Goal: Task Accomplishment & Management: Manage account settings

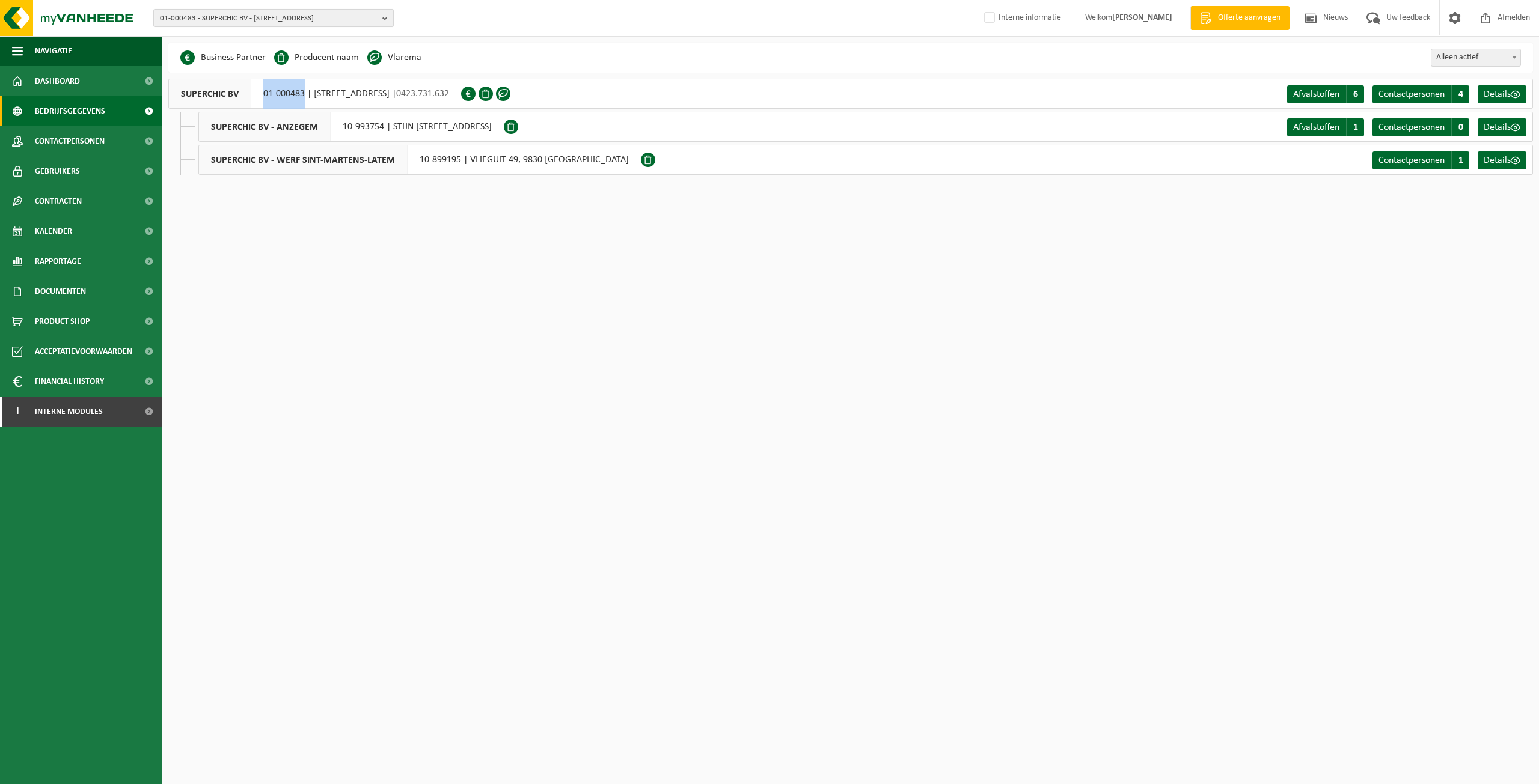
drag, startPoint x: 191, startPoint y: 13, endPoint x: 214, endPoint y: 17, distance: 23.3
click at [191, 13] on span "01-000483 - SUPERCHIC BV - 8540 DEERLIJK, TROMPESTRAAT 48" at bounding box center [269, 19] width 218 height 18
paste input "[PERSON_NAME]"
type input "[PERSON_NAME]"
click at [287, 50] on li "10-836130 - BEEUWSAERT CONSTRUCT BV - WERF DEQUEKER - 59114 [GEOGRAPHIC_DATA], …" at bounding box center [273, 60] width 234 height 24
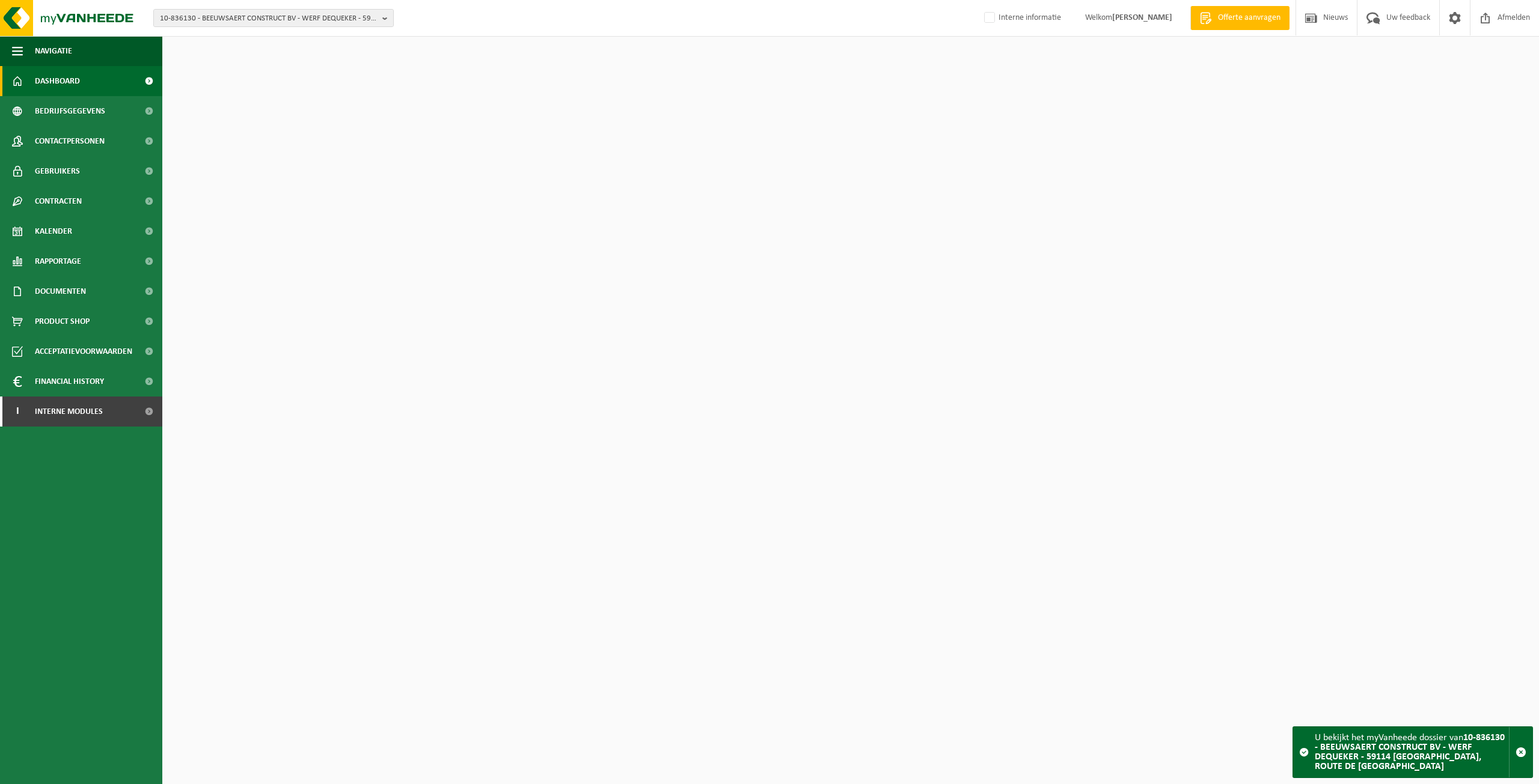
click at [309, 21] on span "10-836130 - BEEUWSAERT CONSTRUCT BV - WERF DEQUEKER - 59114 STEENVOORDE, ROUTE …" at bounding box center [269, 19] width 218 height 18
paste input "Wouter Devreker"
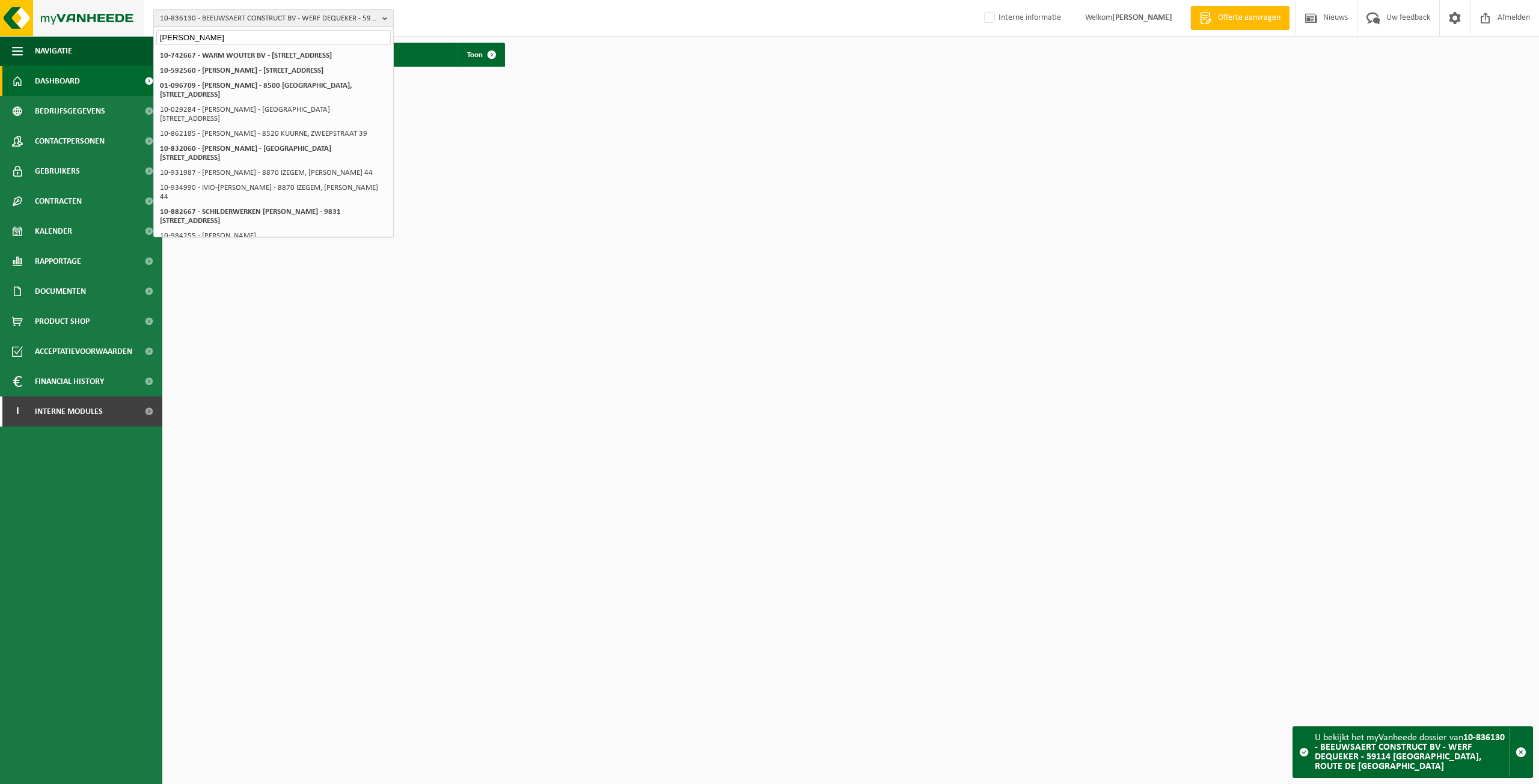
drag, startPoint x: 230, startPoint y: 38, endPoint x: 21, endPoint y: 15, distance: 210.3
click at [21, 15] on div "10-836130 - BEEUWSAERT CONSTRUCT BV - WERF DEQUEKER - 59114 STEENVOORDE, ROUTE …" at bounding box center [769, 18] width 1539 height 36
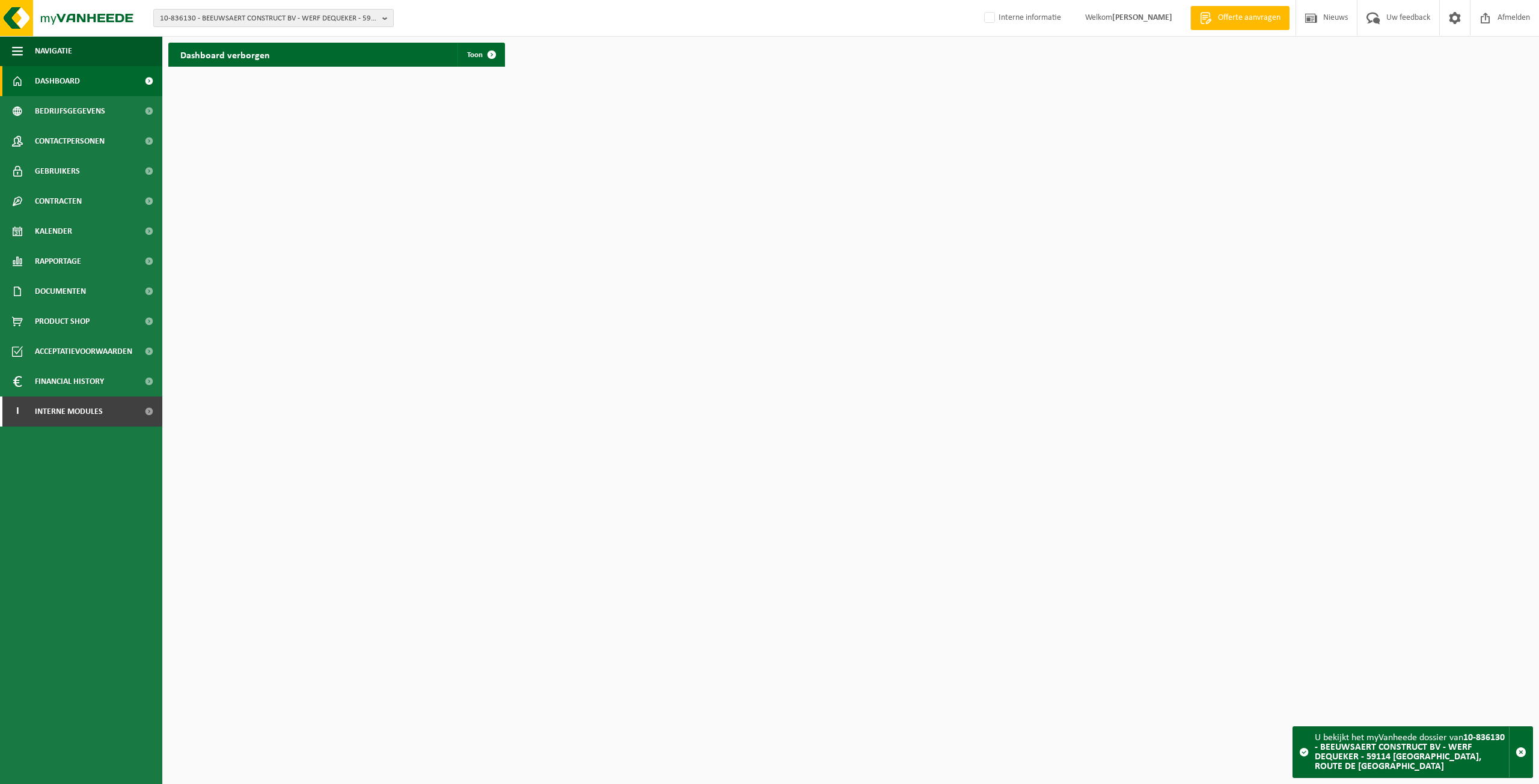
click at [216, 19] on span "10-836130 - BEEUWSAERT CONSTRUCT BV - WERF DEQUEKER - 59114 STEENVOORDE, ROUTE …" at bounding box center [269, 19] width 218 height 18
type input "dakwerken van overbeke"
click at [222, 58] on strong "10-779594 - VAN OVERBEKE DAKWERKEN BV - 8730 BEERNEM, INDUSTRIEPARK OOST 31" at bounding box center [267, 56] width 213 height 8
click at [62, 227] on span "Kalender" at bounding box center [54, 231] width 37 height 30
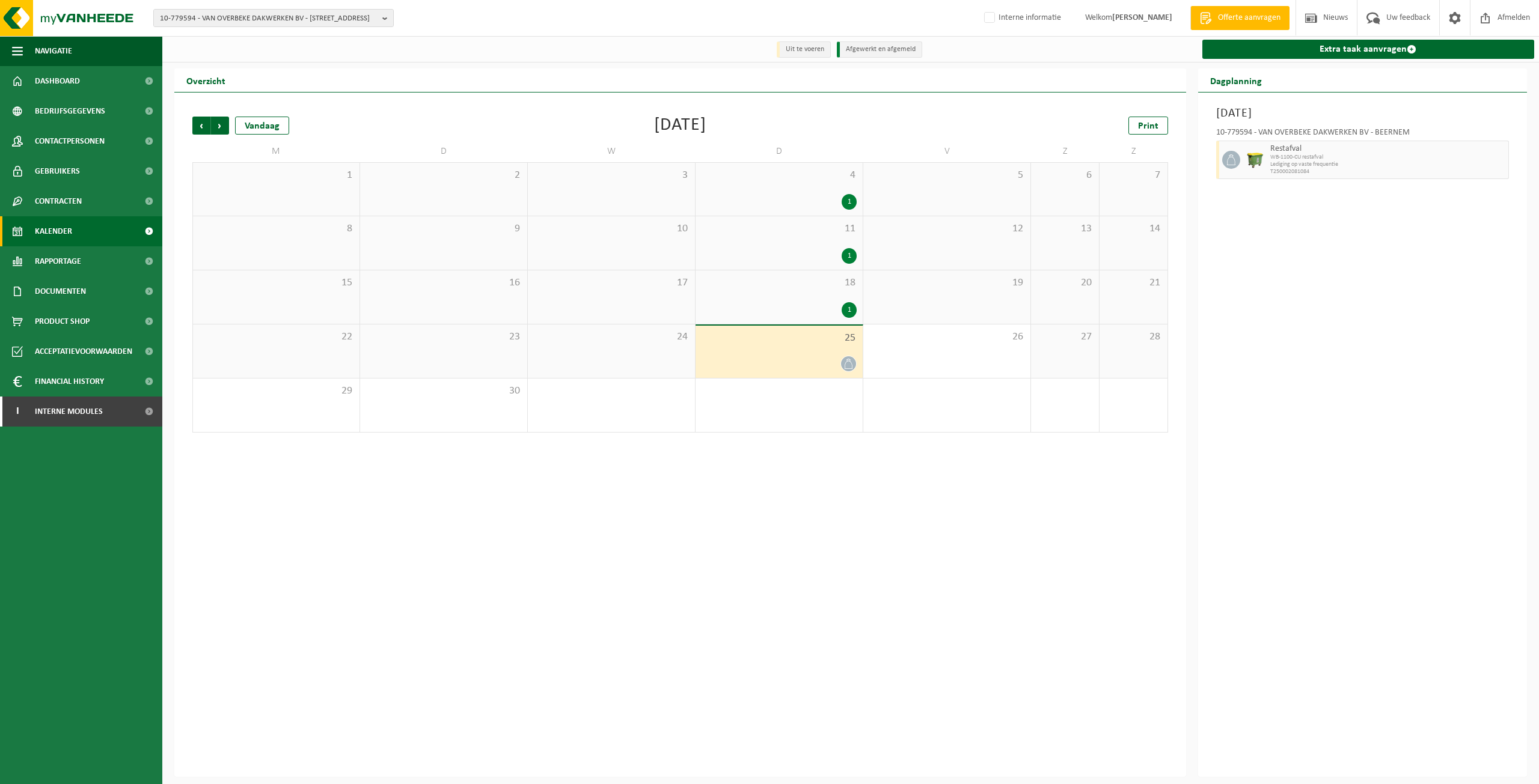
click at [810, 309] on div "1" at bounding box center [779, 310] width 155 height 16
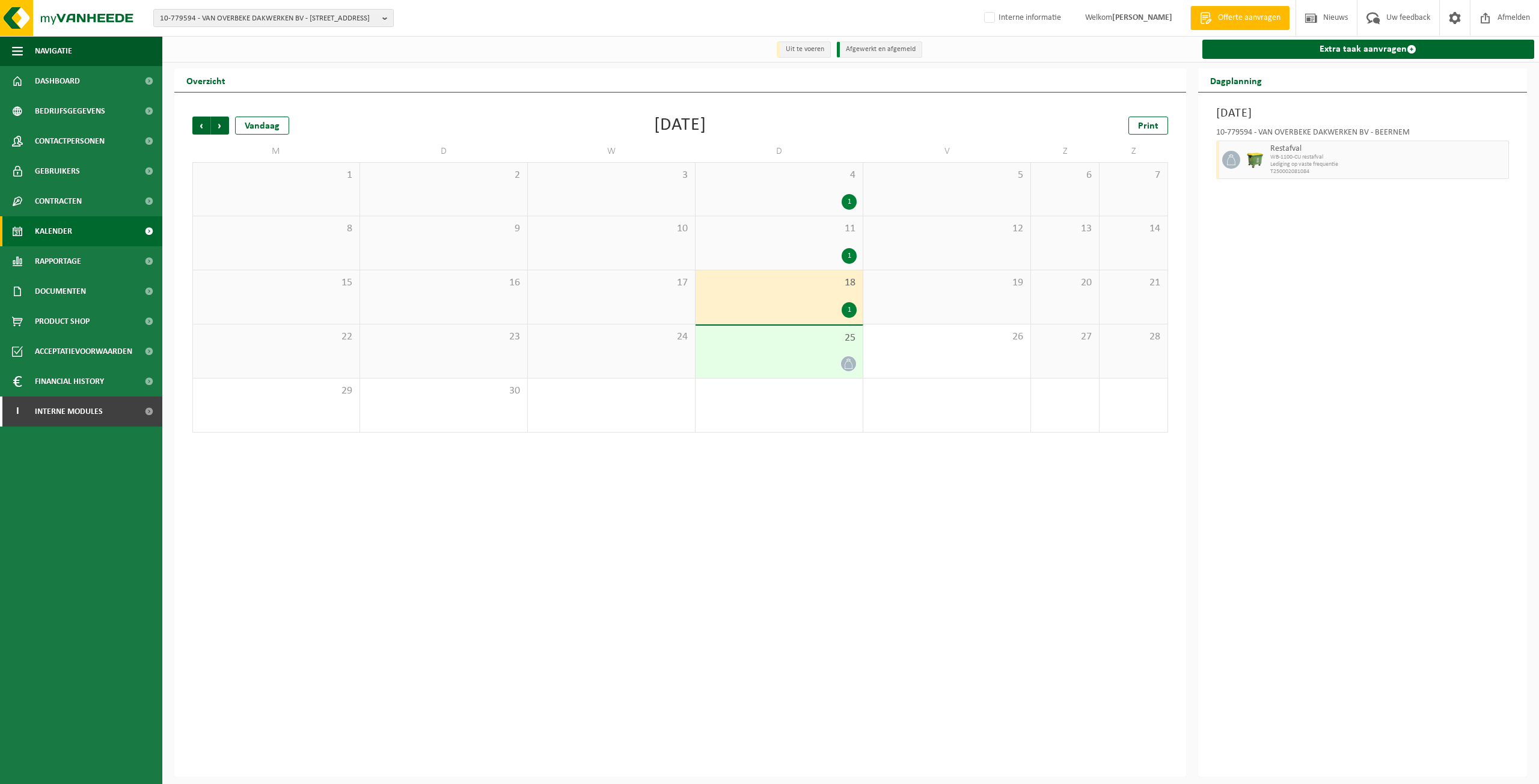
click at [804, 251] on div "1" at bounding box center [779, 256] width 155 height 16
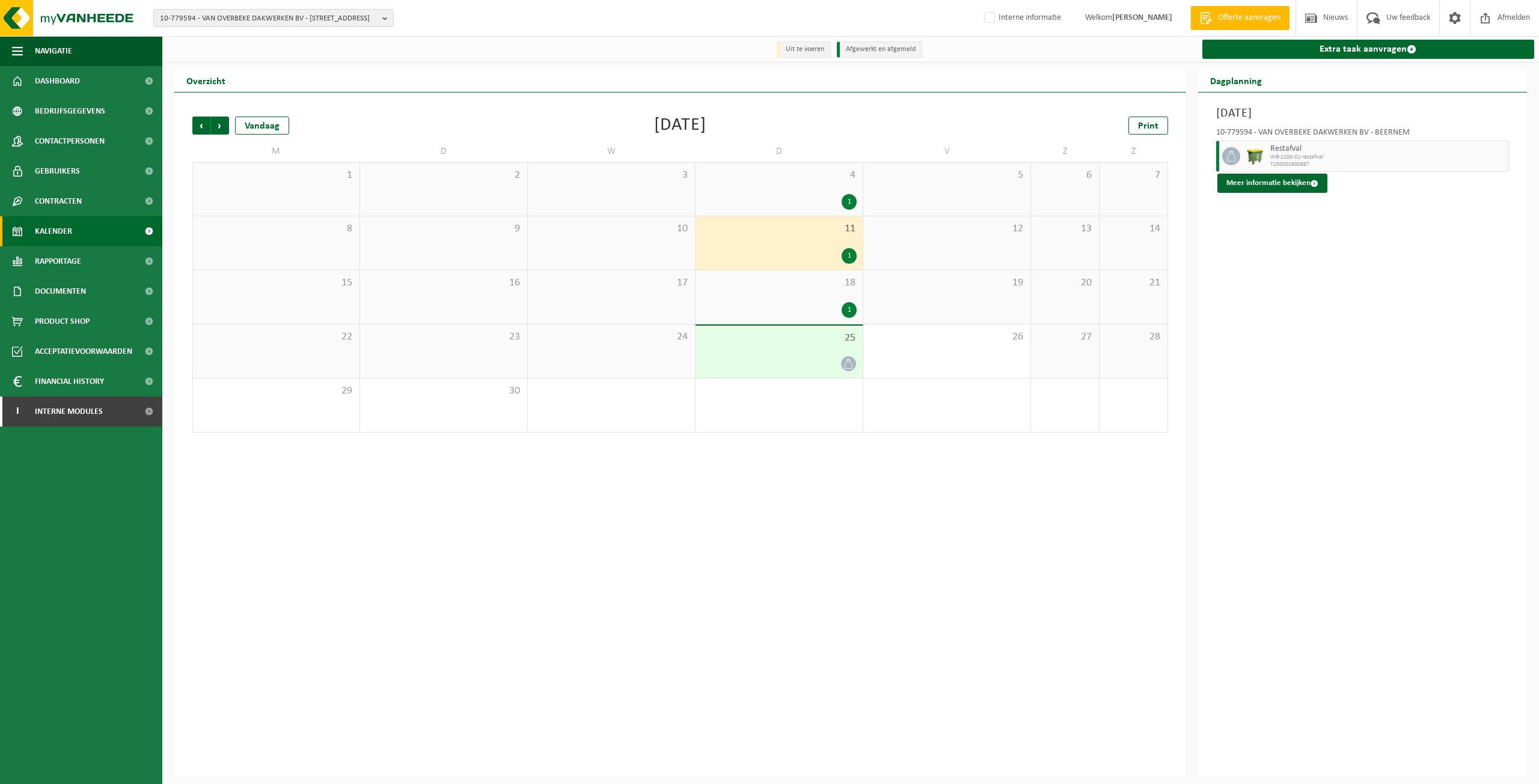
click at [784, 346] on div "25" at bounding box center [779, 351] width 167 height 52
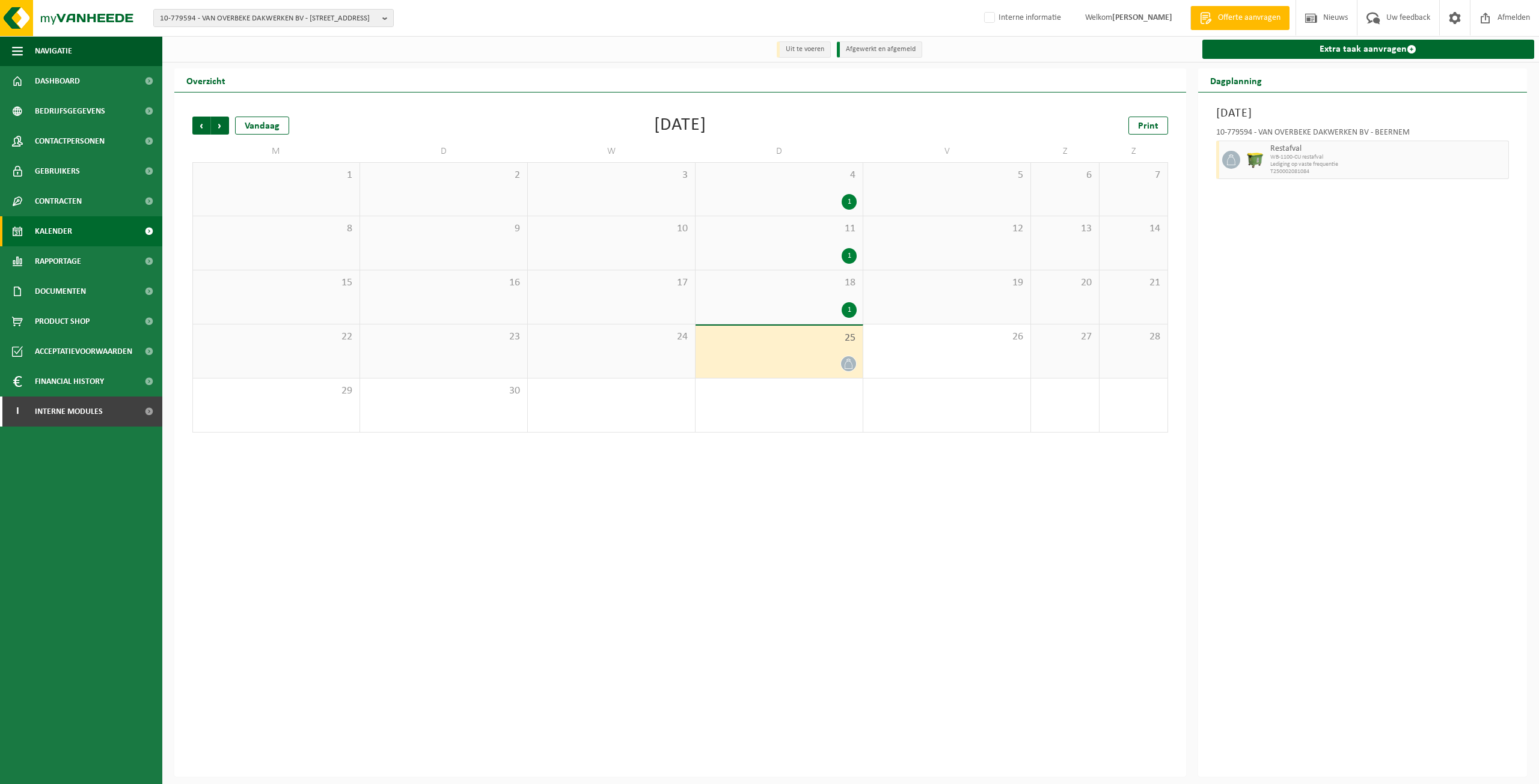
click at [850, 280] on span "18" at bounding box center [779, 283] width 155 height 13
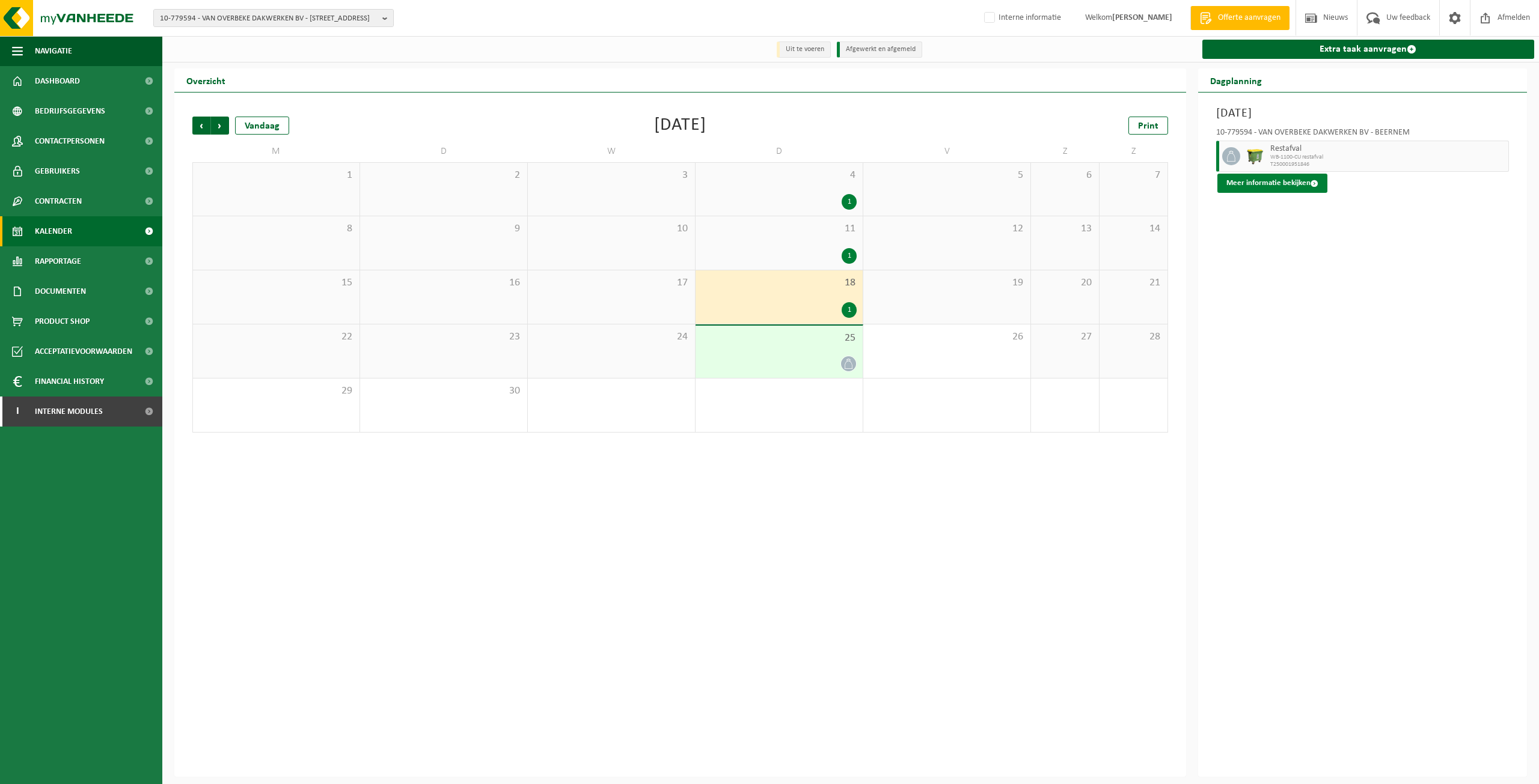
click at [1311, 181] on span at bounding box center [1315, 184] width 8 height 8
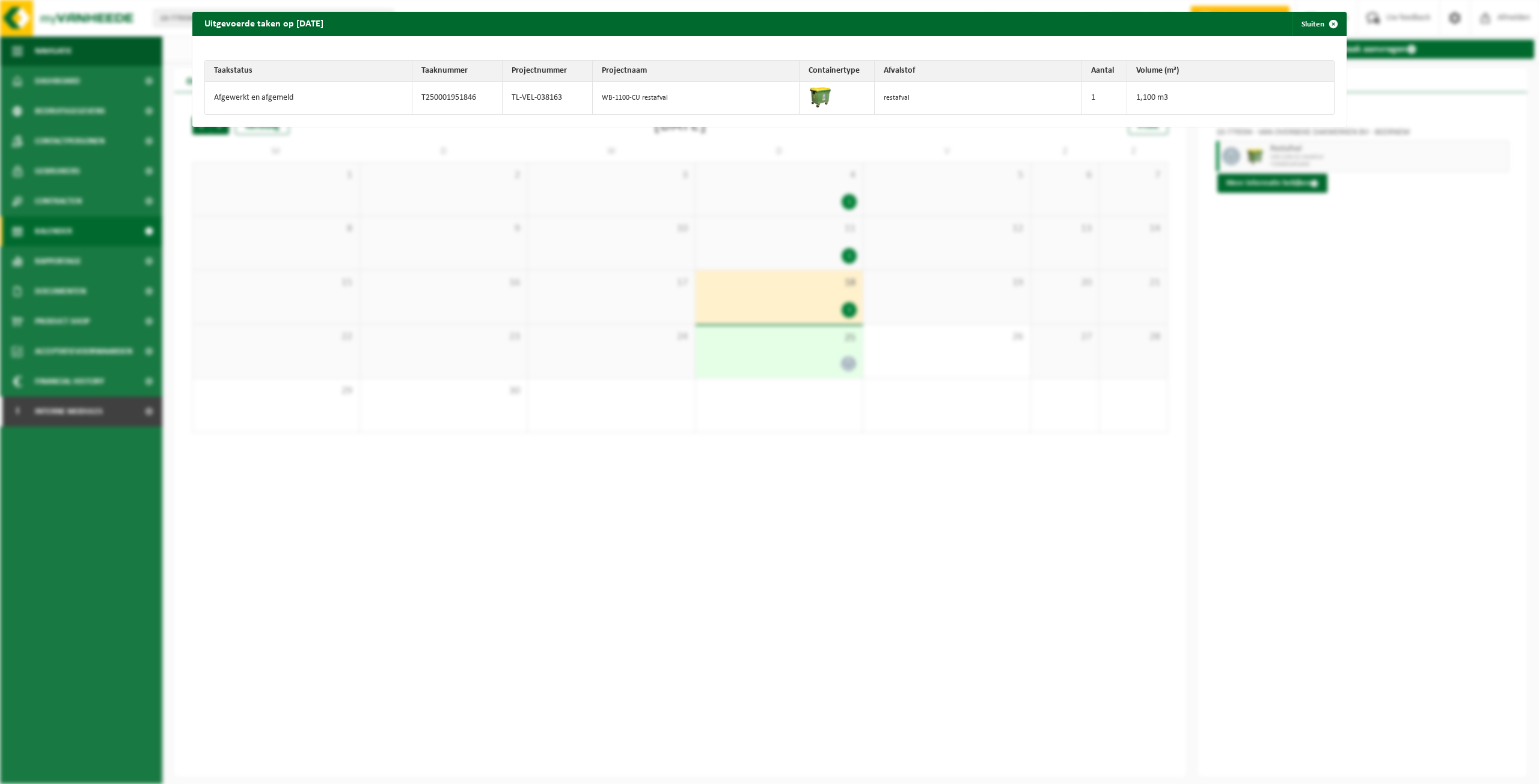
click at [537, 101] on td "TL-VEL-038163" at bounding box center [547, 98] width 90 height 32
copy tr "TL-VEL-038163"
click at [1298, 19] on button "Sluiten" at bounding box center [1319, 24] width 54 height 24
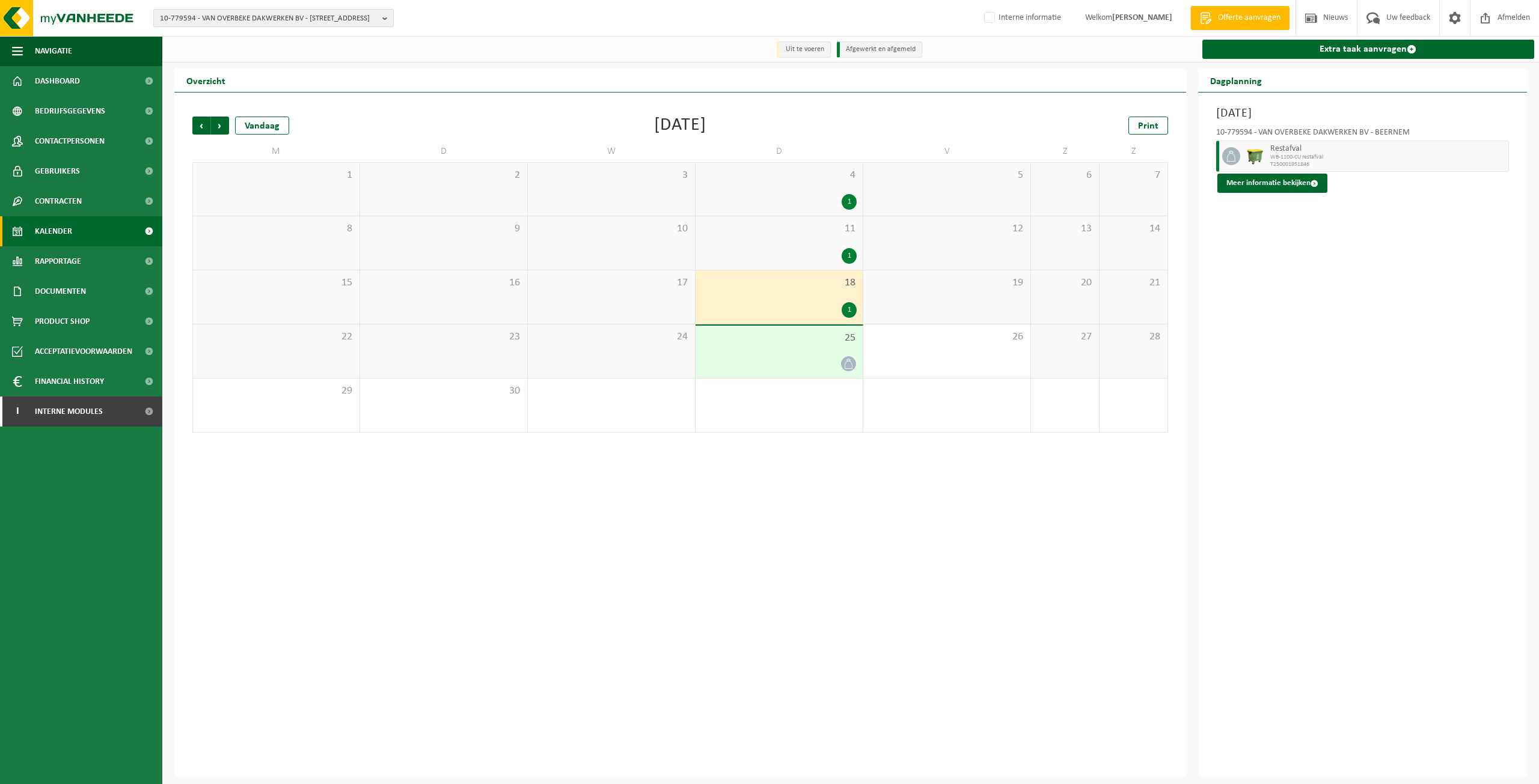
click at [300, 17] on span "10-779594 - VAN OVERBEKE DAKWERKEN BV - 8730 BEERNEM, INDUSTRIEPARK OOST 31" at bounding box center [269, 19] width 218 height 18
paste input "10-781143"
type input "10-781143"
click at [279, 56] on strong "10-781143 - WONDELGEMSE BANDENCENTRALE - 9032 WONDELGEM, HEINAKKER 9" at bounding box center [273, 59] width 227 height 18
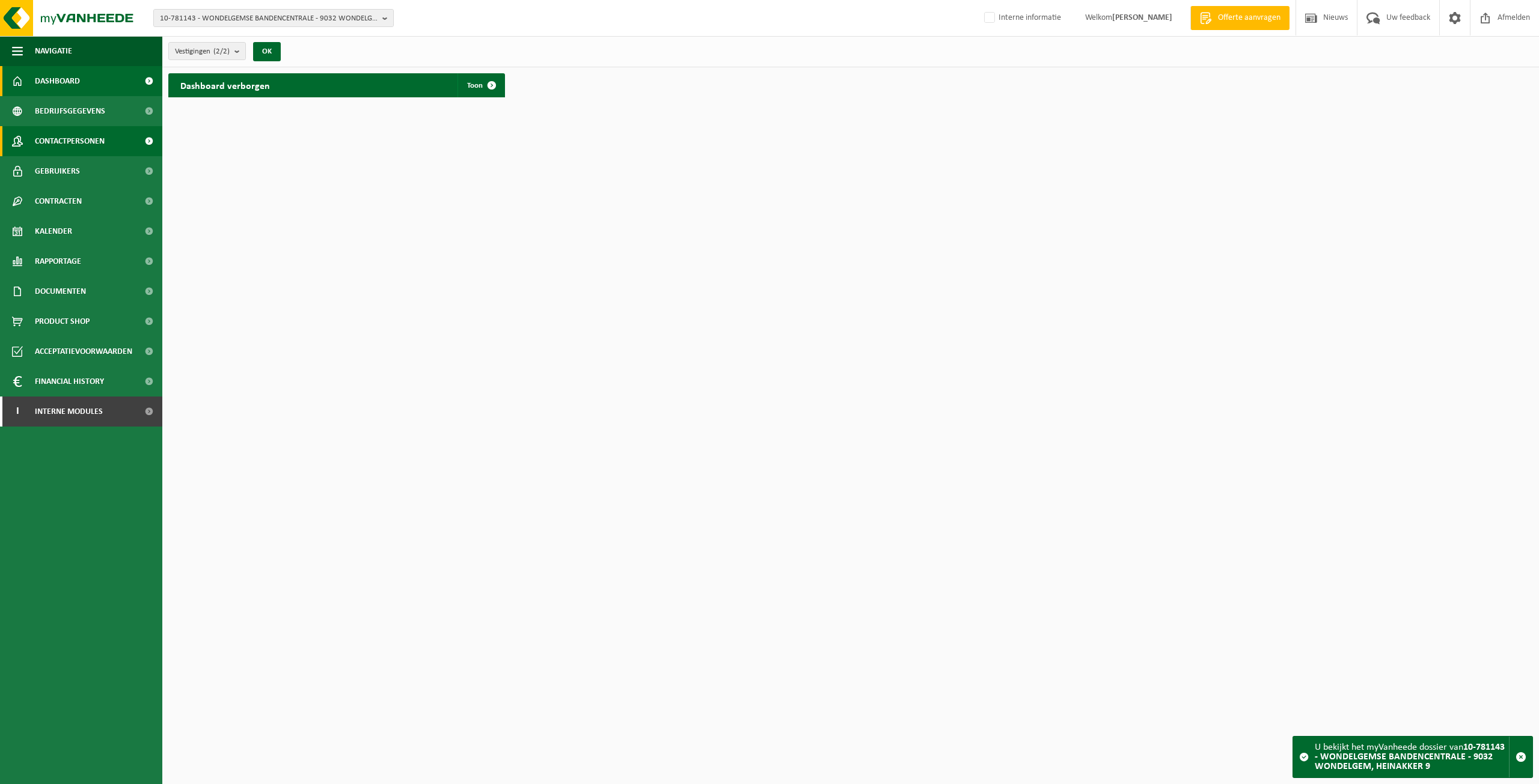
drag, startPoint x: 0, startPoint y: 0, endPoint x: 85, endPoint y: 145, distance: 168.1
click at [85, 145] on span "Contactpersonen" at bounding box center [70, 141] width 70 height 30
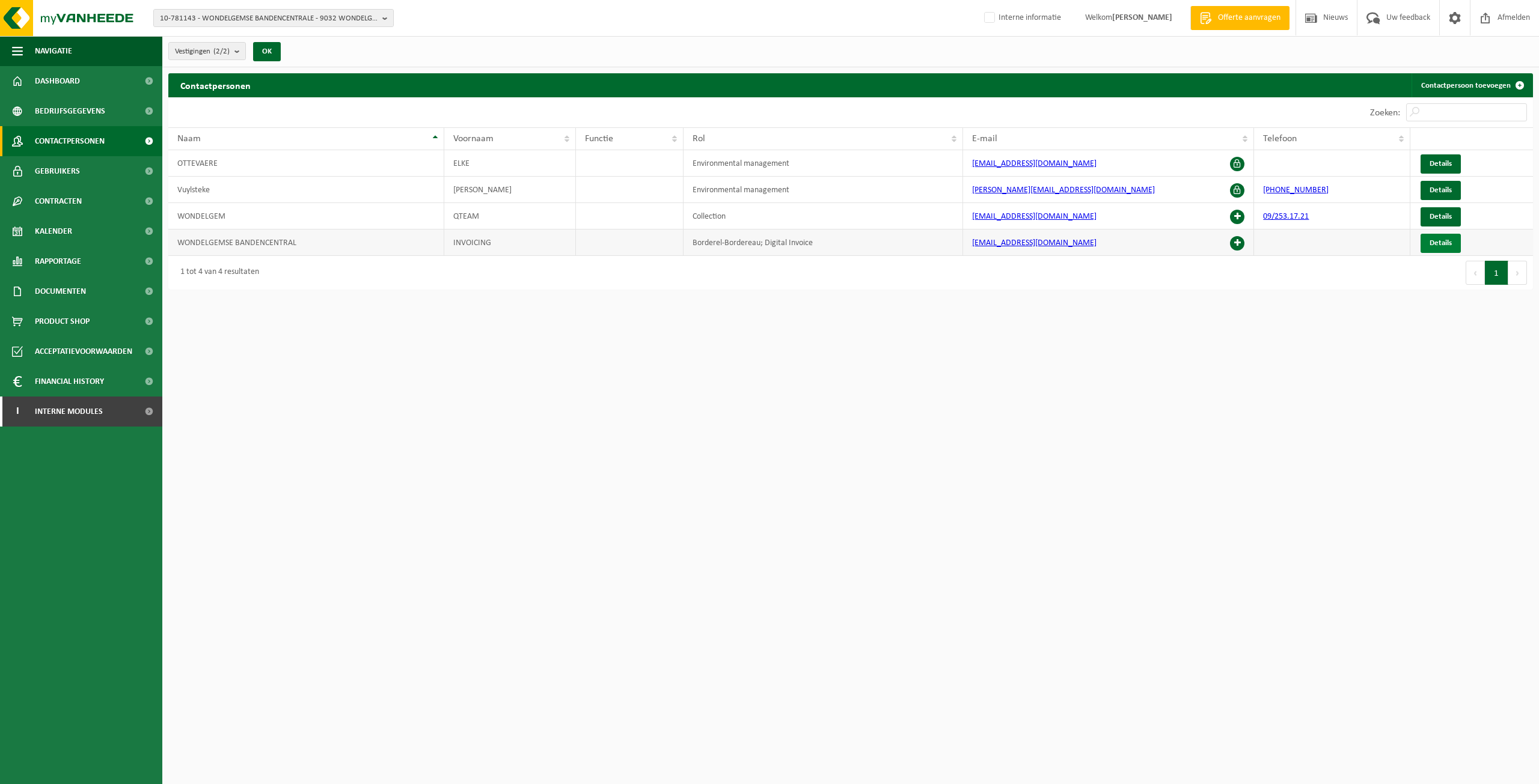
click at [1440, 241] on span "Details" at bounding box center [1441, 243] width 23 height 8
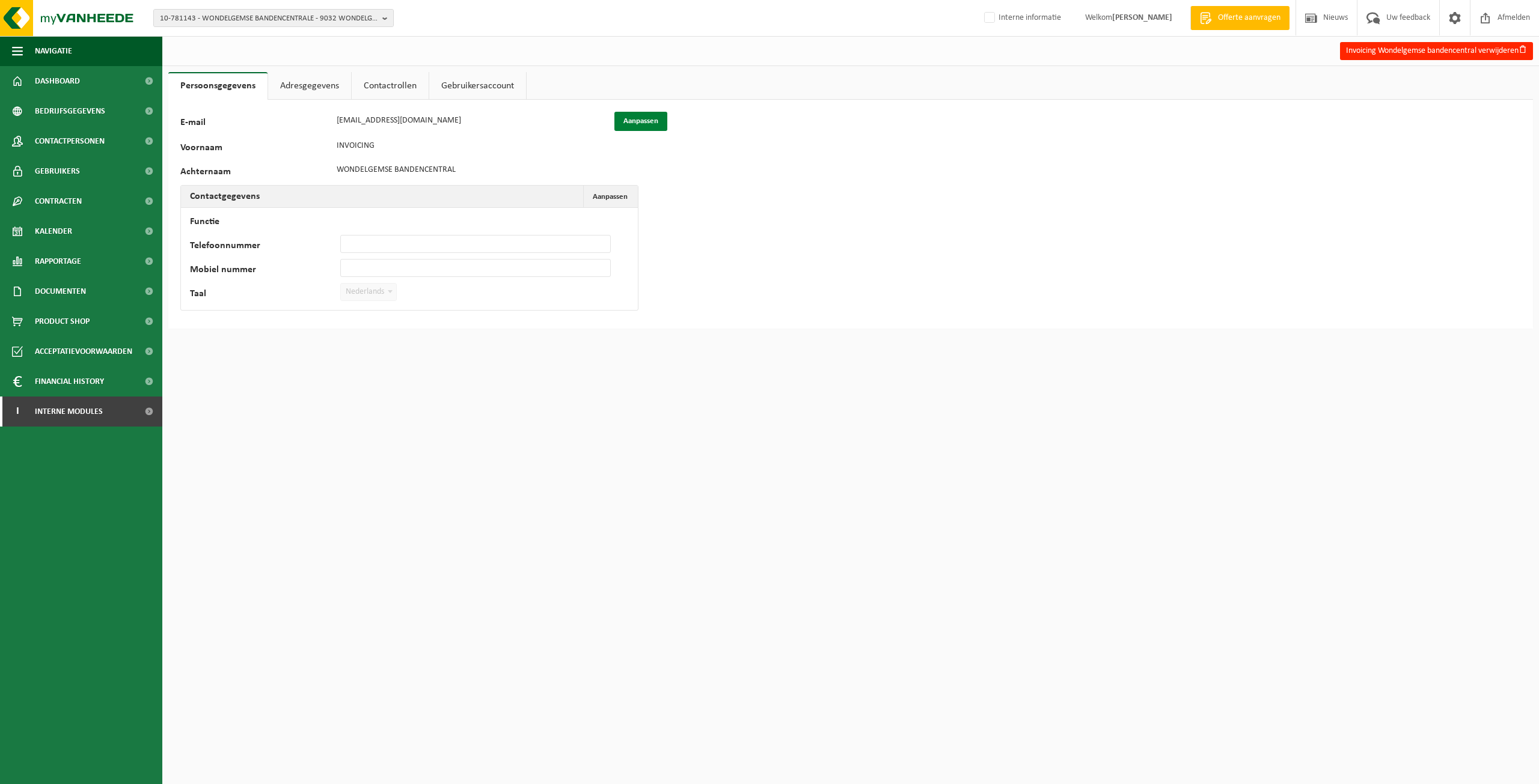
click at [628, 118] on button "Aanpassen" at bounding box center [641, 121] width 53 height 19
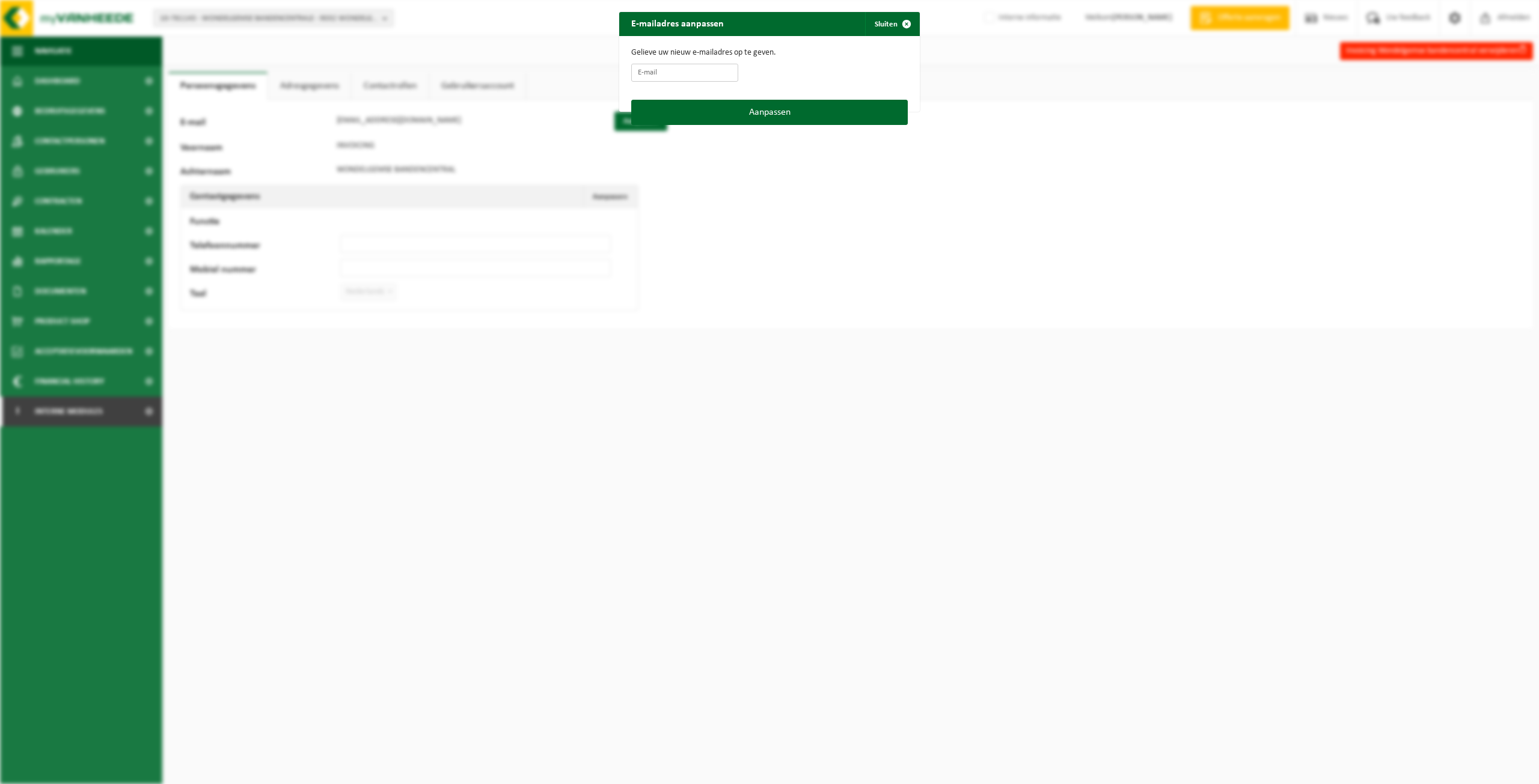
drag, startPoint x: 652, startPoint y: 71, endPoint x: 659, endPoint y: 71, distance: 7.0
click at [652, 71] on input "E-mail" at bounding box center [685, 72] width 107 height 18
paste input "[EMAIL_ADDRESS][DOMAIN_NAME]"
type input "[EMAIL_ADDRESS][DOMAIN_NAME]"
click at [770, 112] on button "Aanpassen" at bounding box center [770, 112] width 277 height 25
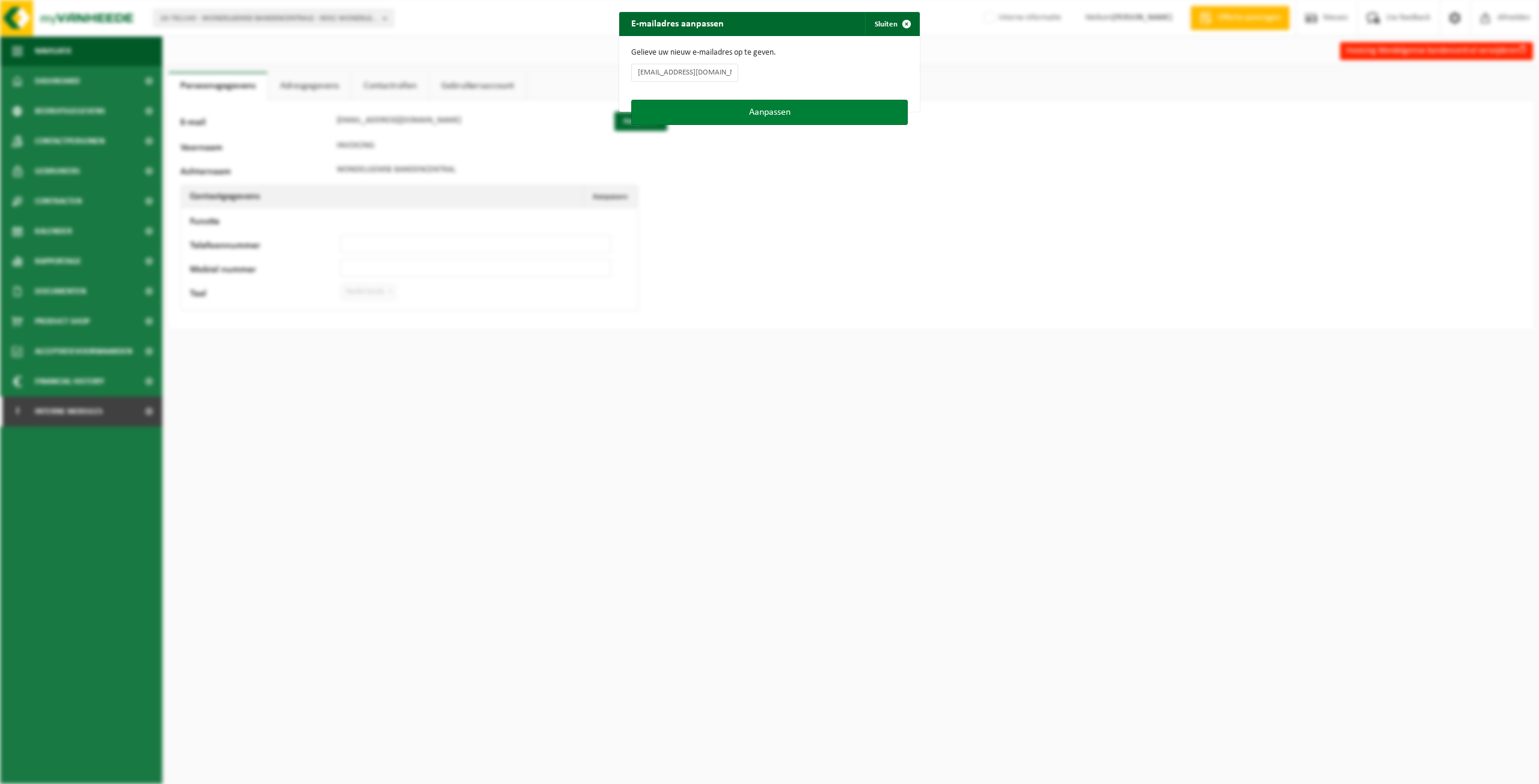
type input "[EMAIL_ADDRESS][DOMAIN_NAME]"
click at [904, 22] on span "button" at bounding box center [906, 24] width 24 height 24
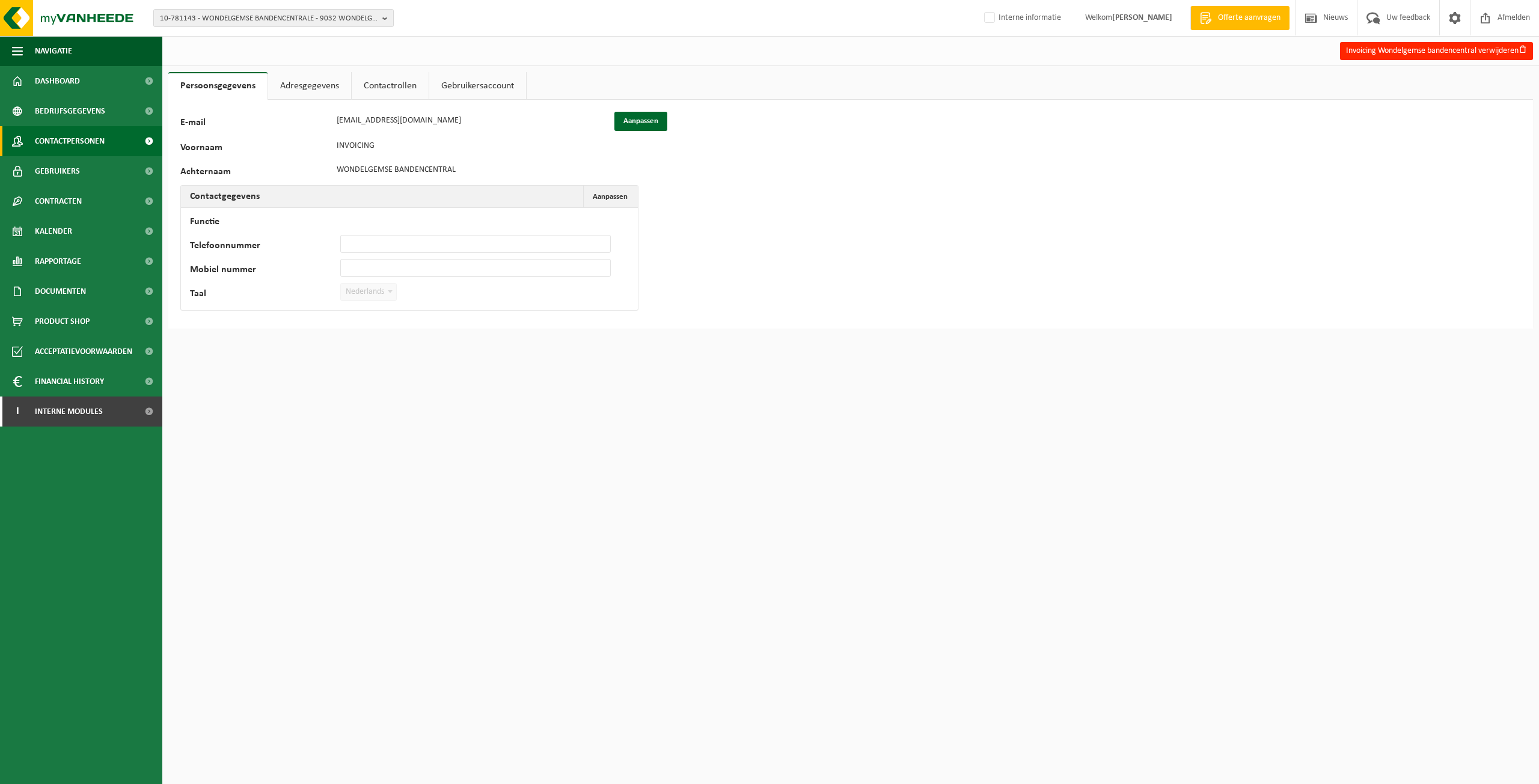
click at [99, 143] on span "Contactpersonen" at bounding box center [70, 141] width 70 height 30
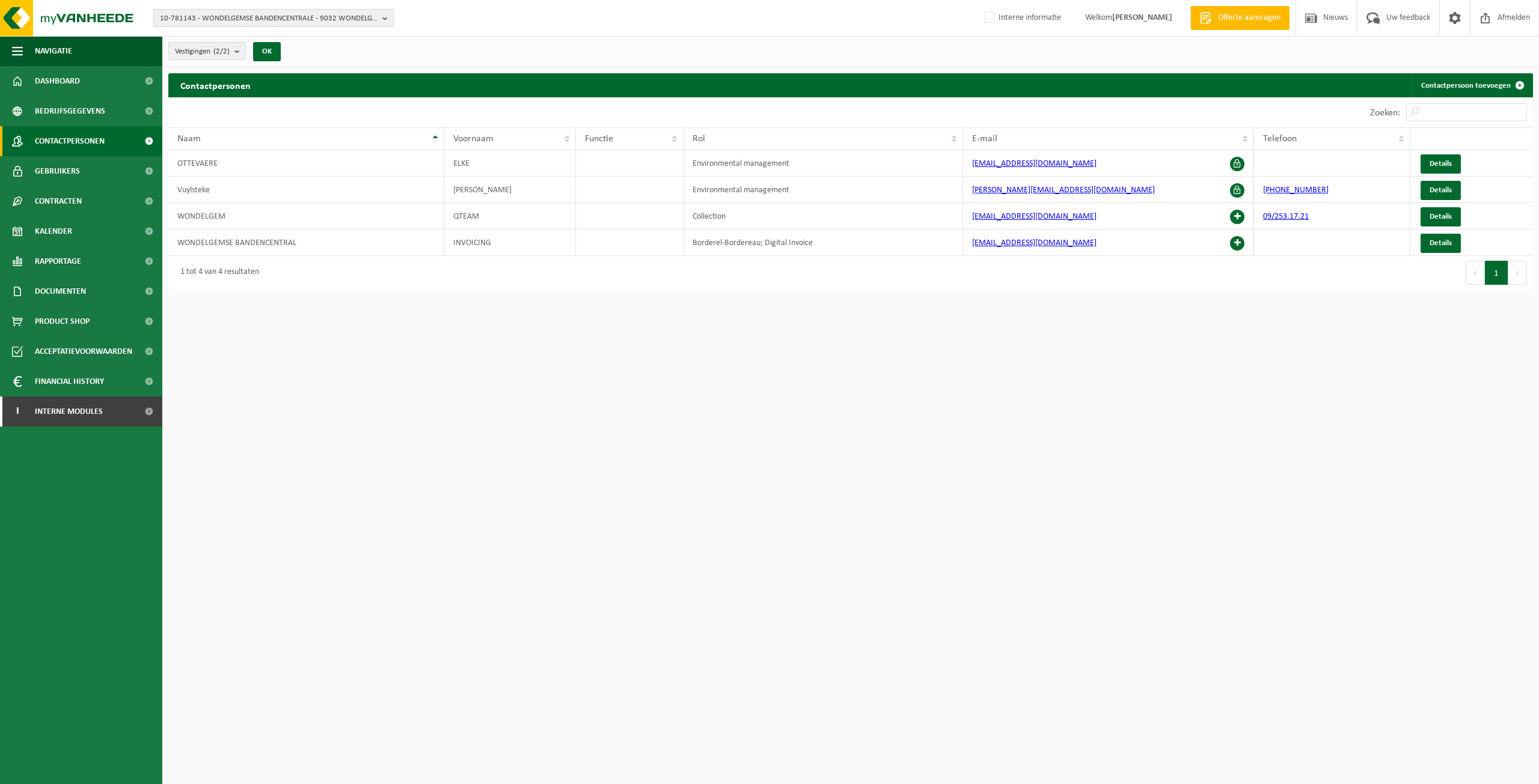
click at [240, 21] on span "10-781143 - WONDELGEMSE BANDENCENTRALE - 9032 WONDELGEM, HEINAKKER 9" at bounding box center [269, 19] width 218 height 18
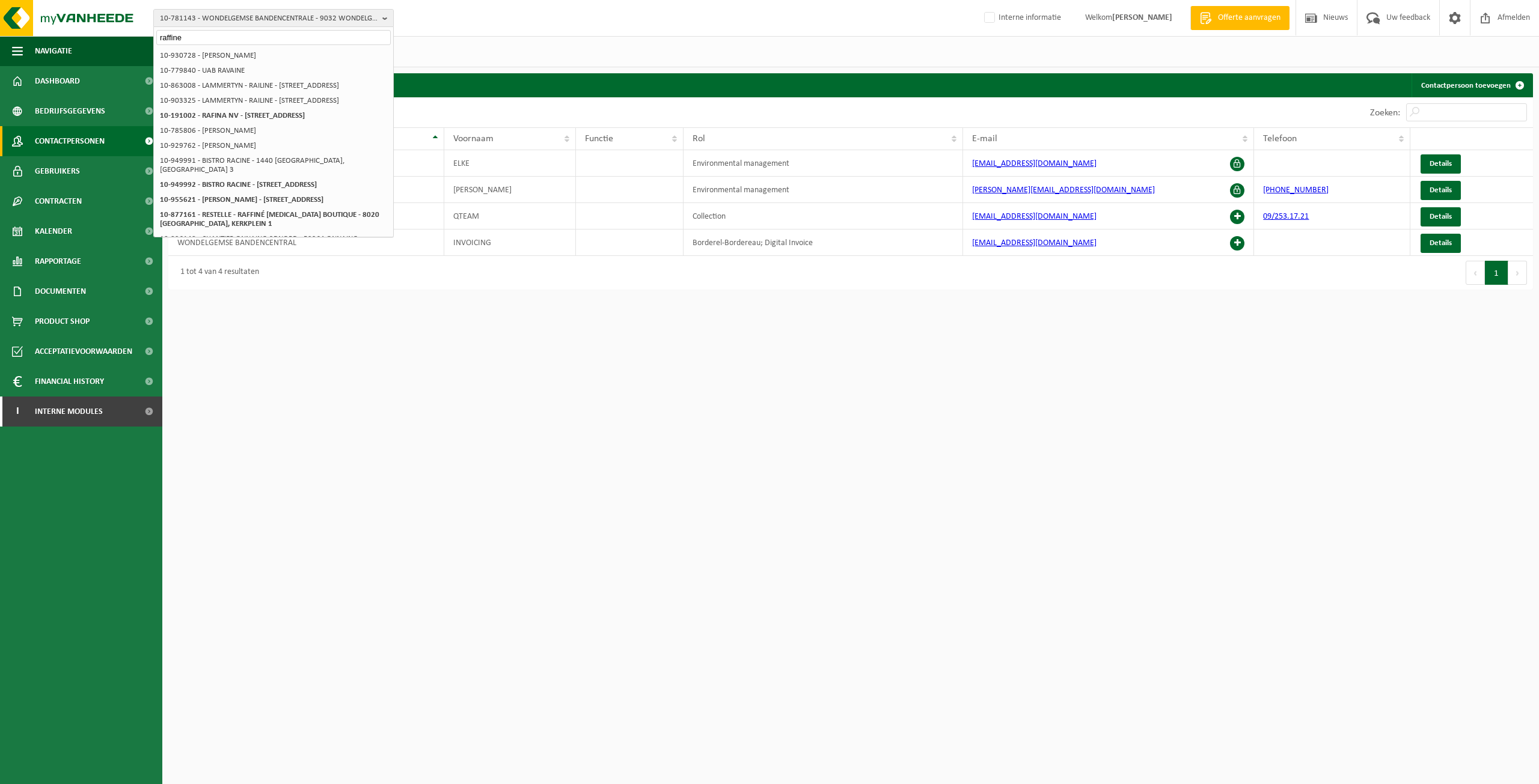
type input "raffine"
drag, startPoint x: 393, startPoint y: 99, endPoint x: 689, endPoint y: 30, distance: 303.9
click at [689, 30] on div "10-781143 - WONDELGEMSE BANDENCENTRALE - 9032 WONDELGEM, HEINAKKER 9 raffine 10…" at bounding box center [769, 18] width 1539 height 36
